Goal: Information Seeking & Learning: Learn about a topic

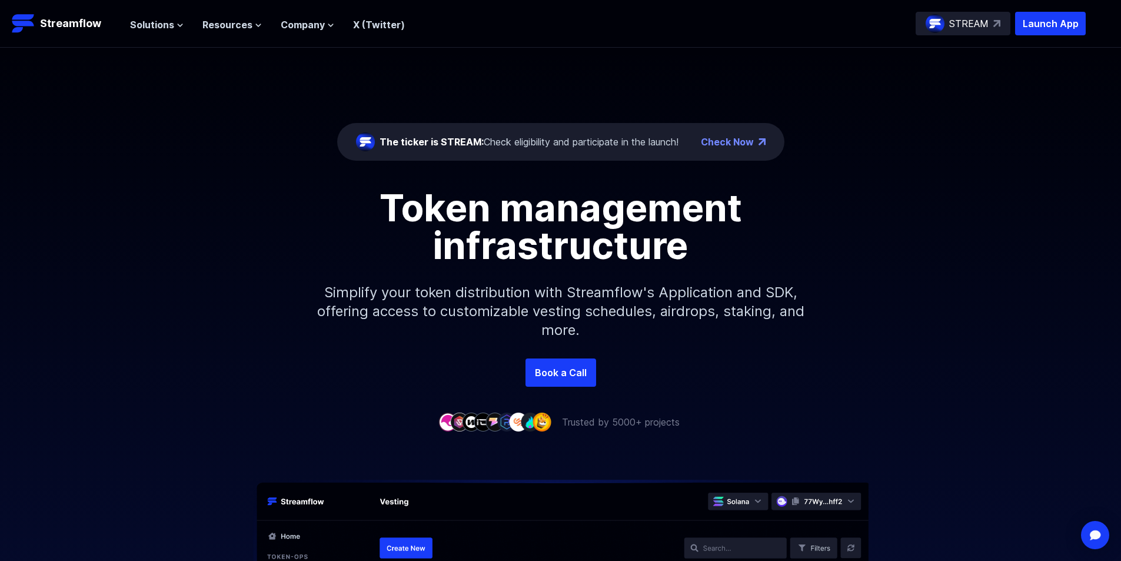
click at [1086, 28] on header "Streamflow Launch App STREAM Solutions Overview Streamflow features an all-in-o…" at bounding box center [560, 24] width 1121 height 48
click at [1081, 28] on p "Launch App" at bounding box center [1051, 24] width 71 height 24
click at [180, 21] on button "Solutions" at bounding box center [157, 25] width 54 height 14
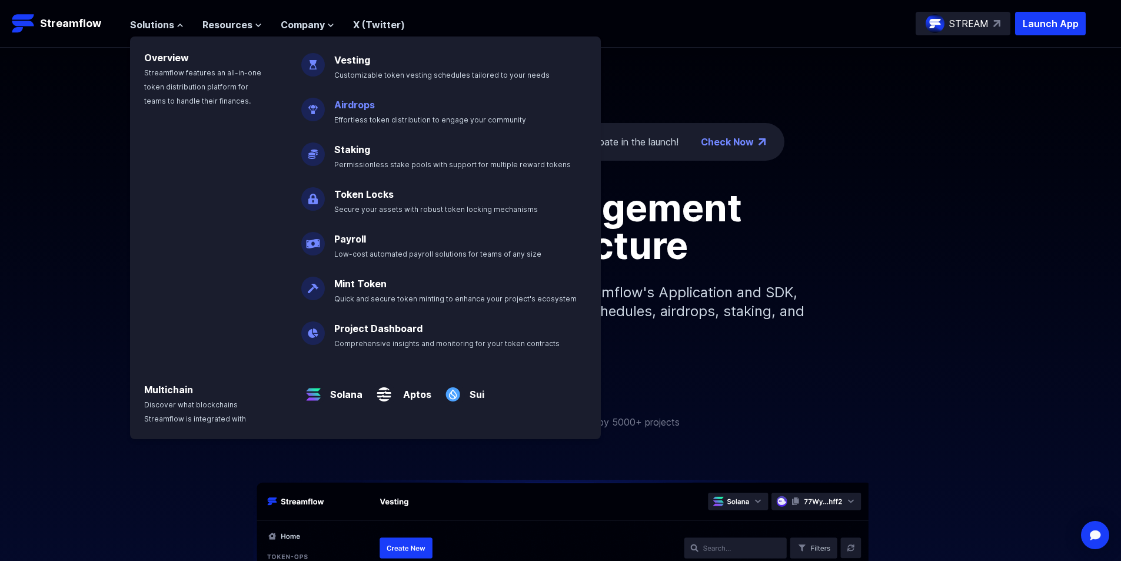
click at [352, 104] on link "Airdrops" at bounding box center [354, 105] width 41 height 12
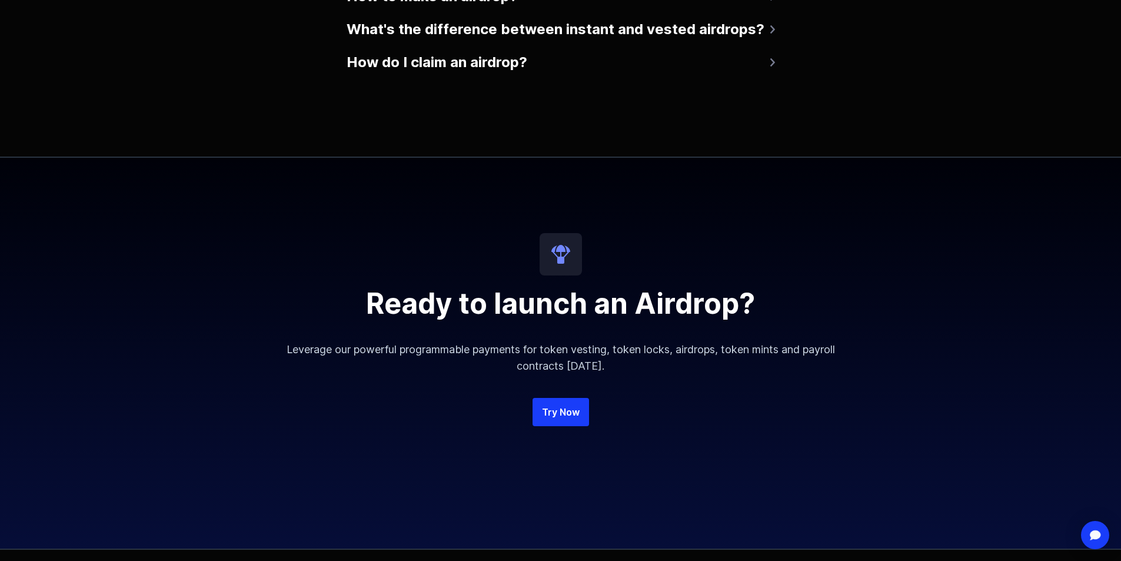
scroll to position [2767, 0]
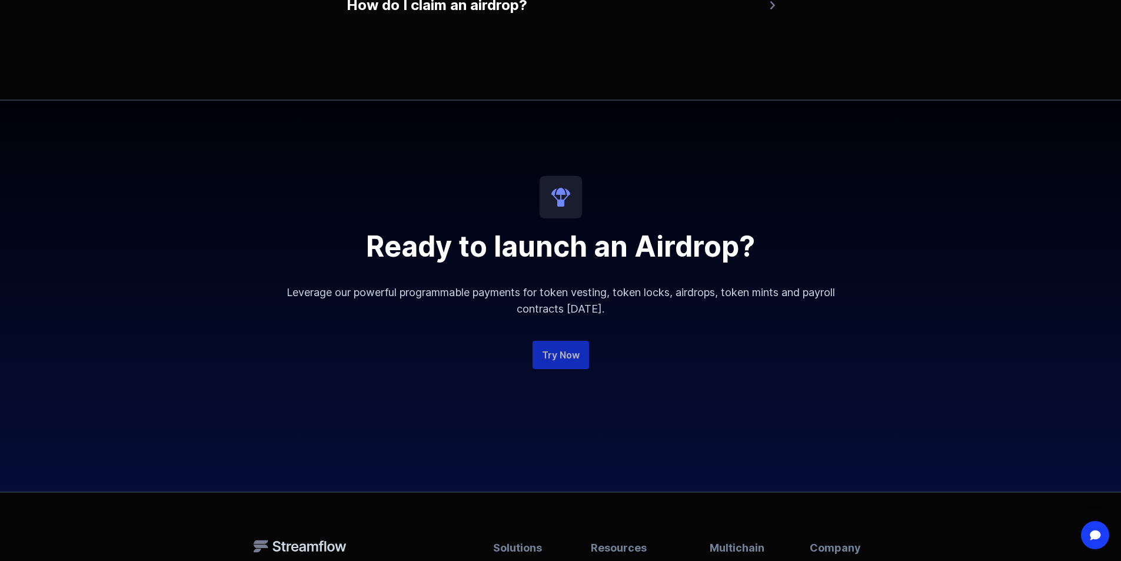
click at [565, 367] on link "Try Now" at bounding box center [561, 355] width 57 height 28
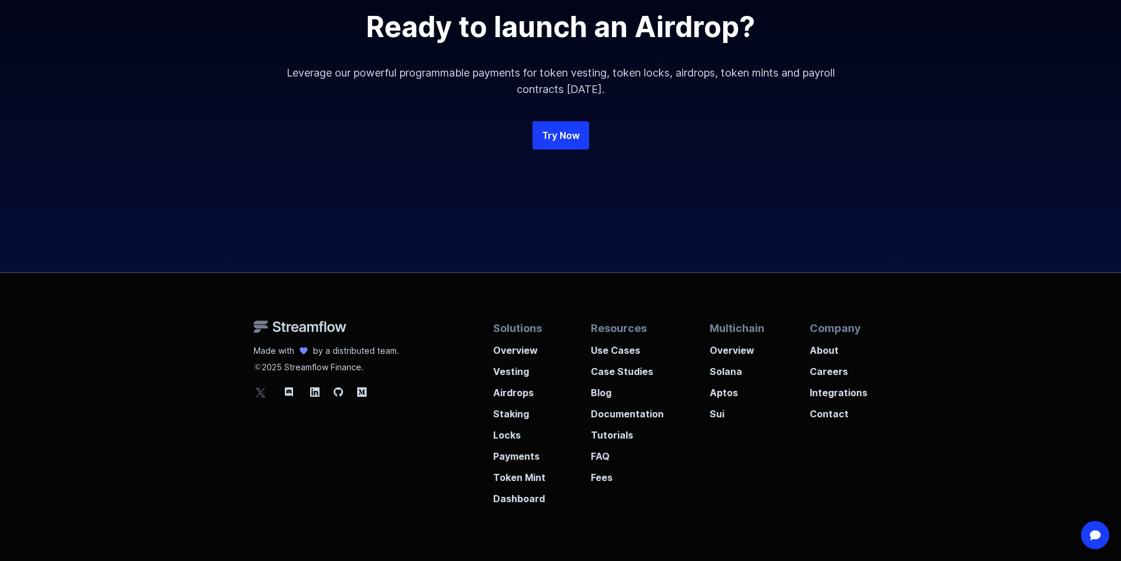
scroll to position [3037, 0]
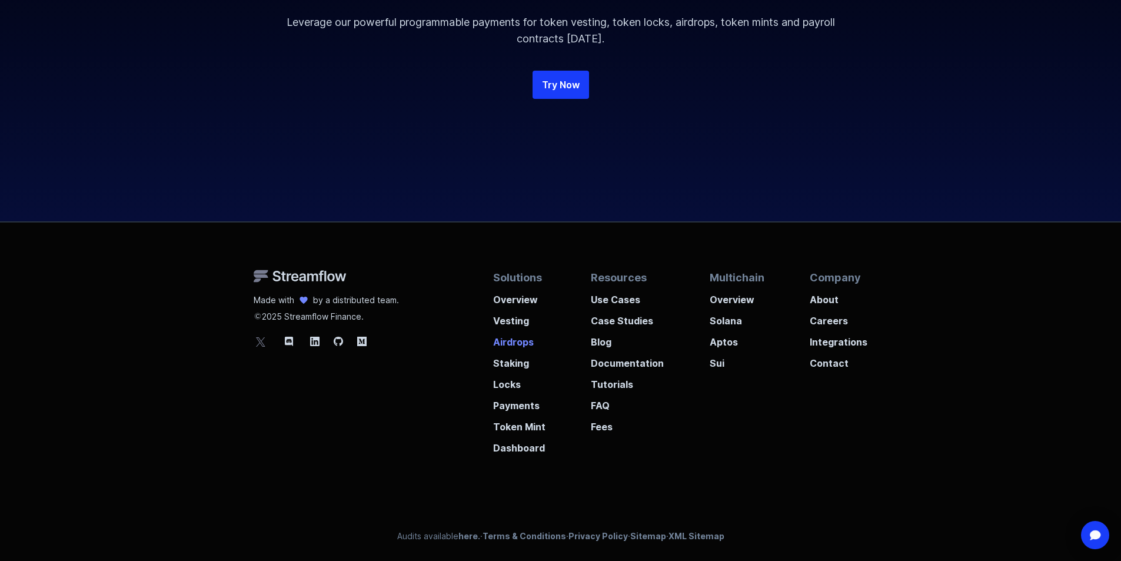
click at [514, 339] on p "Airdrops" at bounding box center [519, 338] width 52 height 21
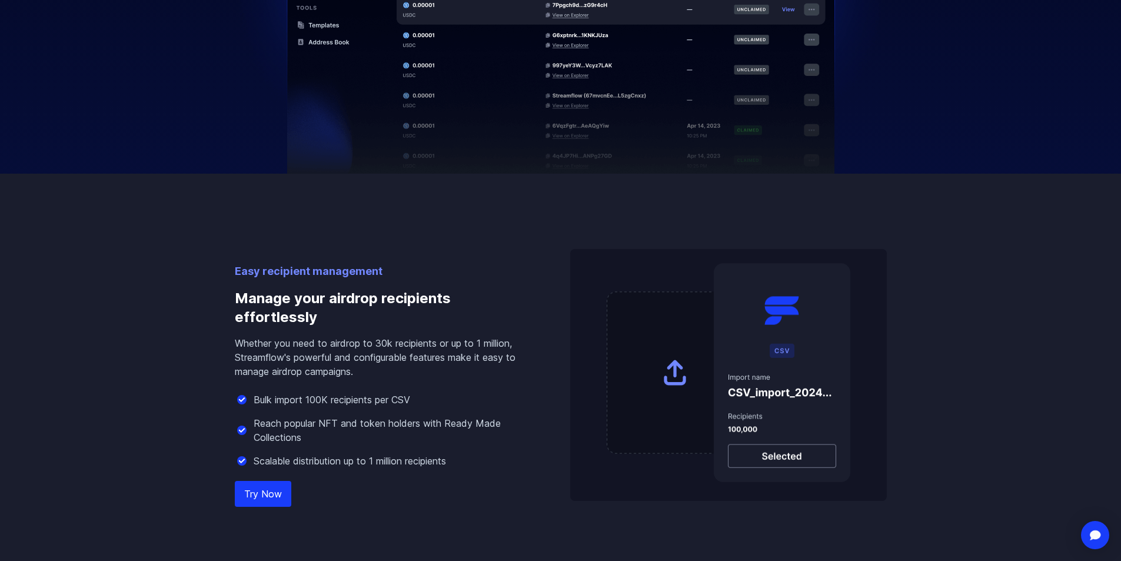
scroll to position [706, 0]
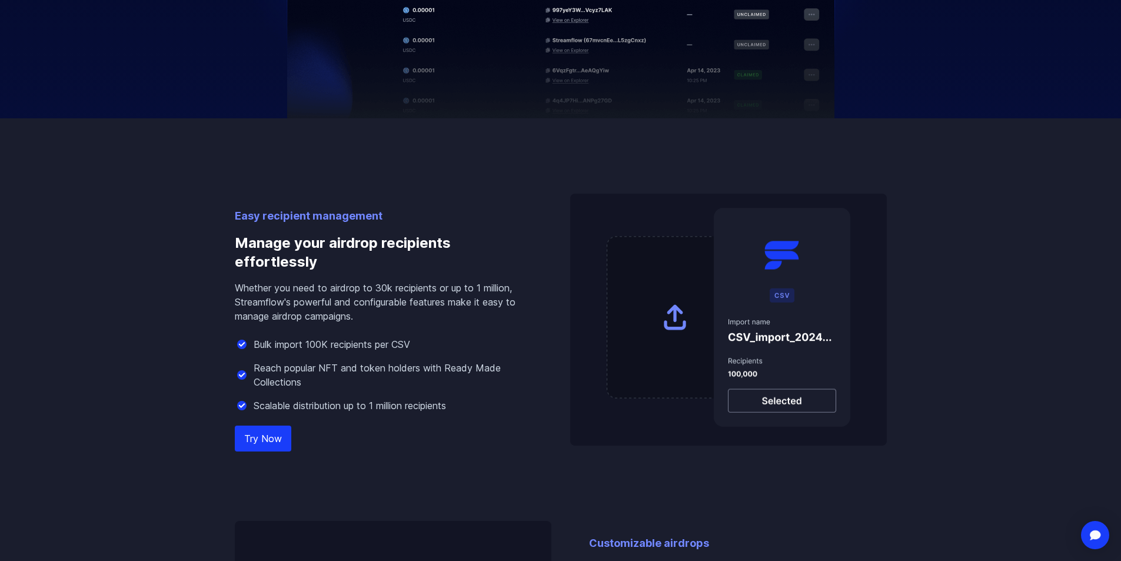
click at [794, 394] on img at bounding box center [728, 320] width 317 height 252
click at [788, 314] on img at bounding box center [728, 320] width 317 height 252
click at [780, 300] on img at bounding box center [728, 320] width 317 height 252
click at [777, 290] on img at bounding box center [728, 320] width 317 height 252
click at [682, 331] on img at bounding box center [728, 320] width 317 height 252
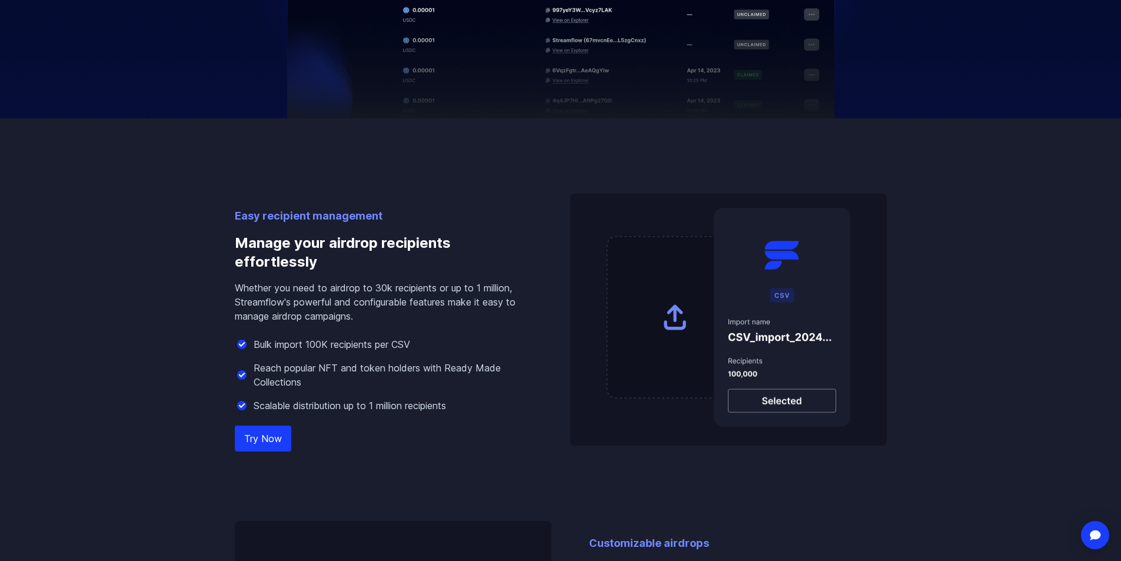
click at [658, 341] on img at bounding box center [728, 320] width 317 height 252
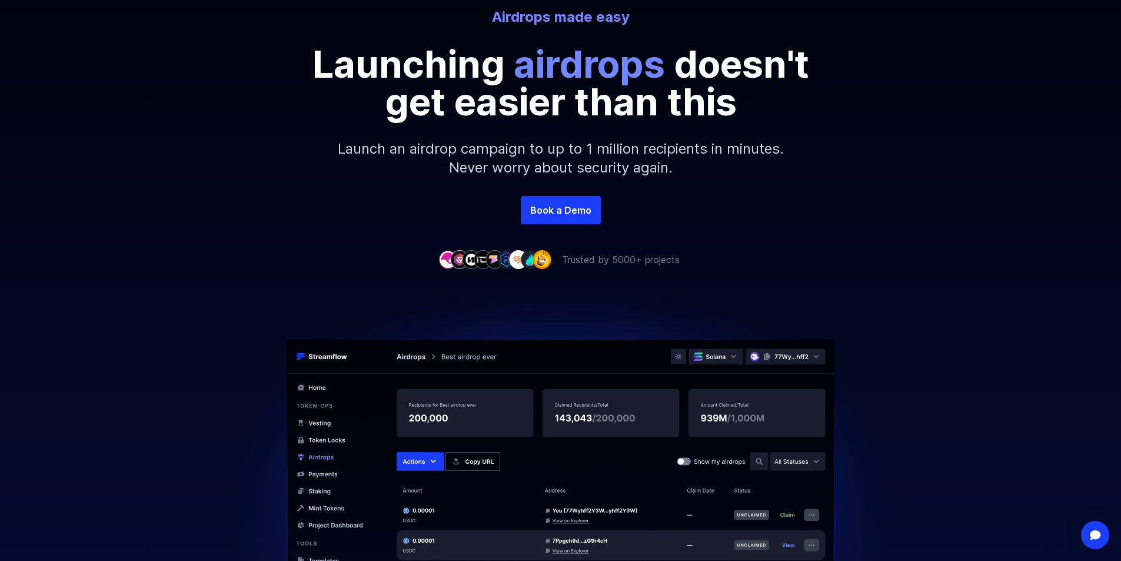
scroll to position [0, 0]
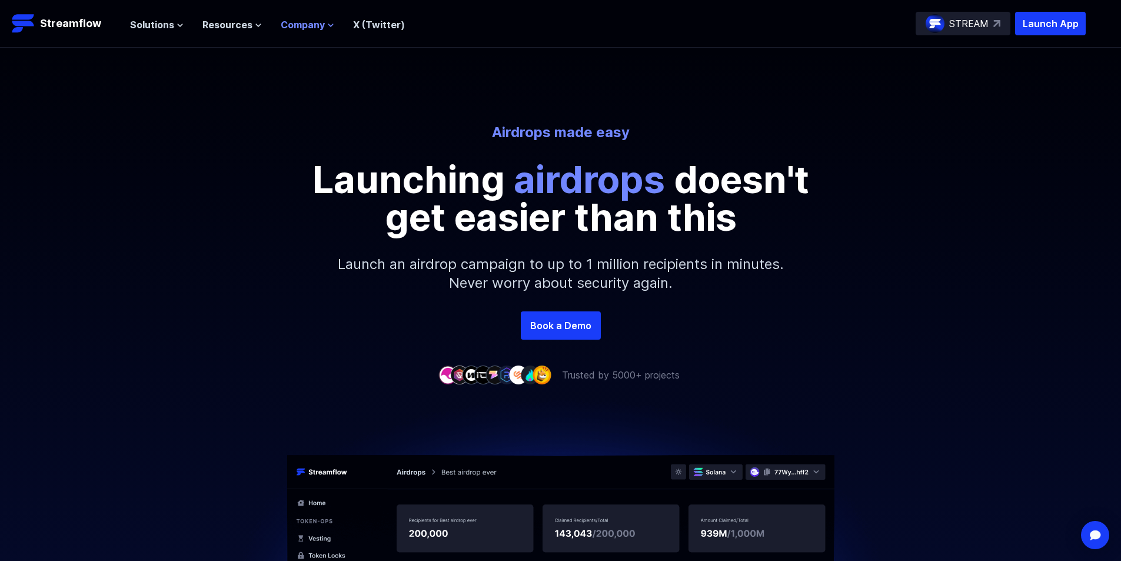
click at [304, 23] on span "Company" at bounding box center [303, 25] width 44 height 14
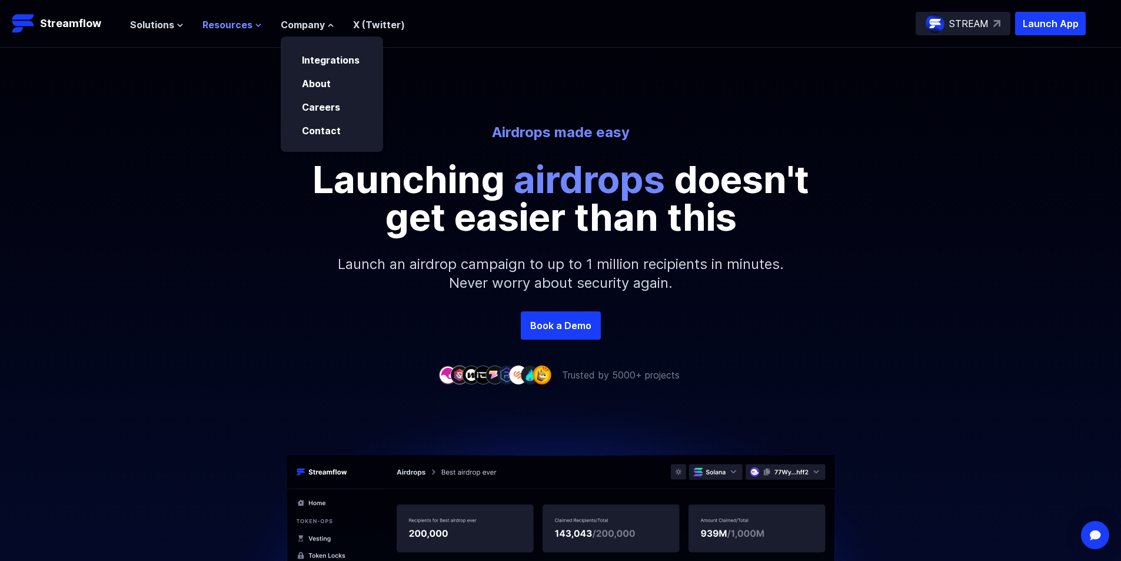
click at [250, 28] on button "Resources" at bounding box center [232, 25] width 59 height 14
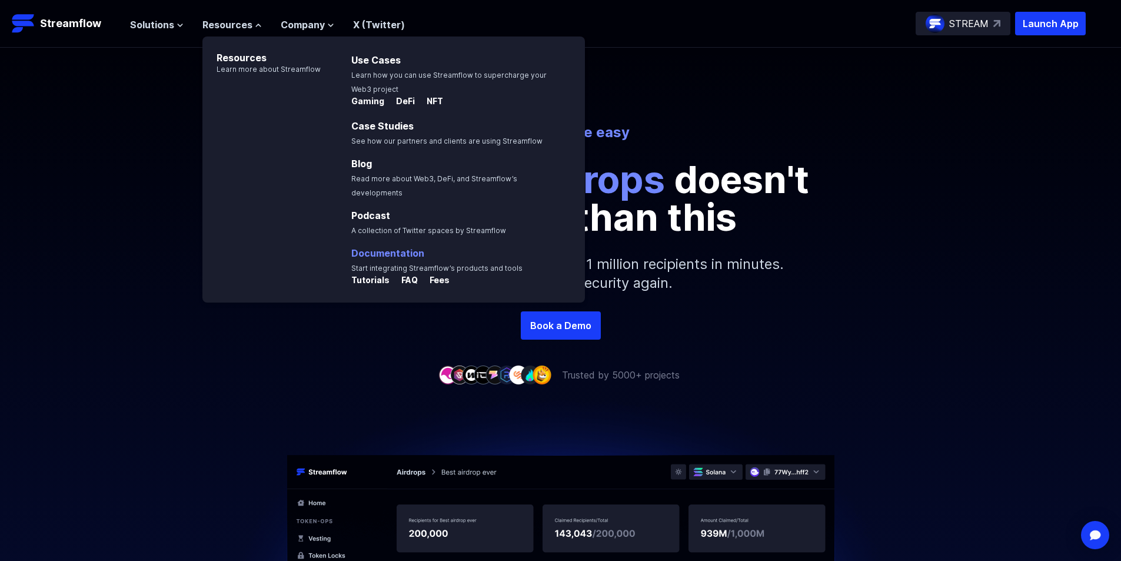
click at [380, 247] on link "Documentation" at bounding box center [387, 253] width 73 height 12
